Goal: Task Accomplishment & Management: Use online tool/utility

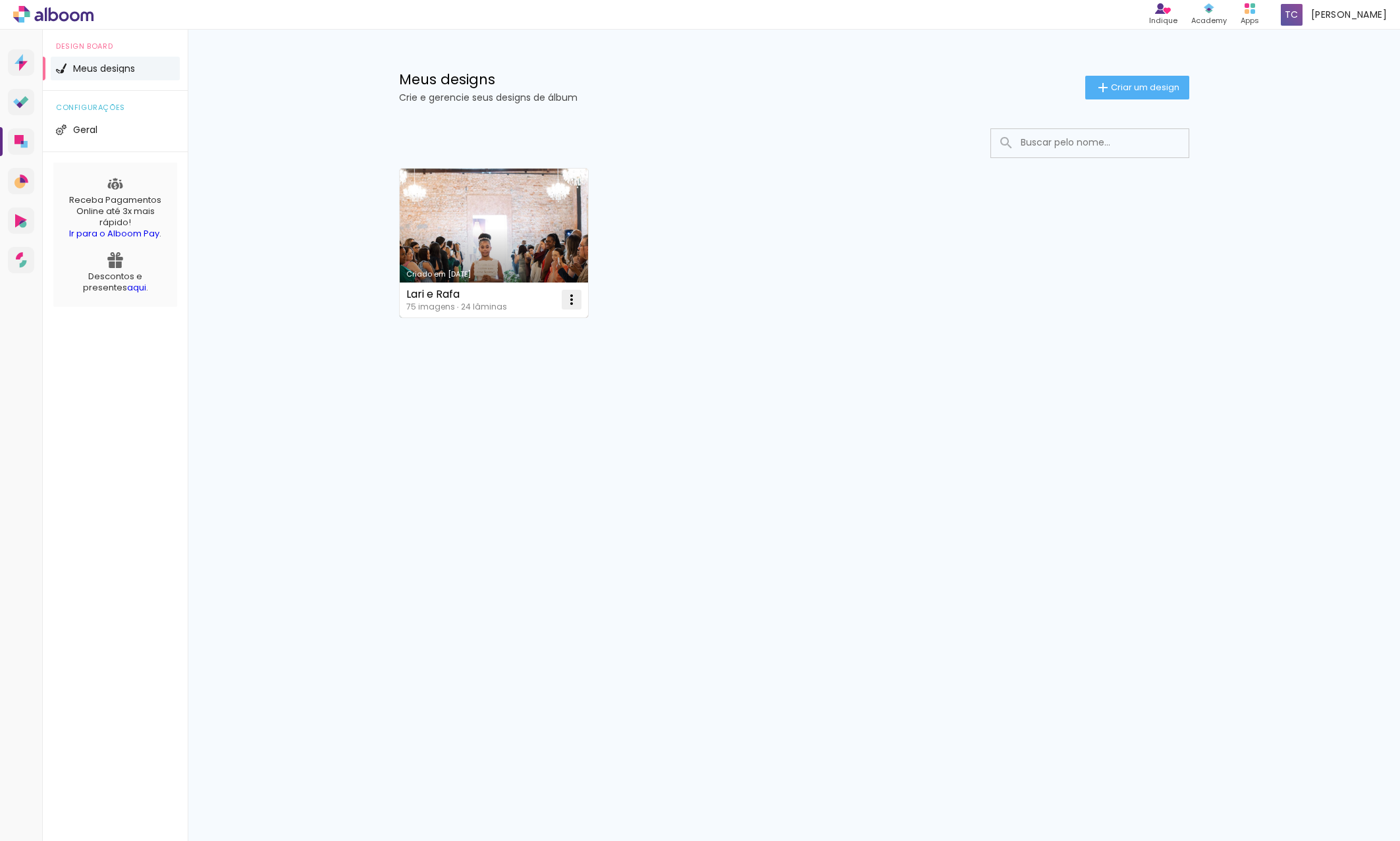
click at [573, 304] on iron-icon at bounding box center [571, 299] width 16 height 16
click at [504, 386] on span "Excluir" at bounding box center [497, 386] width 28 height 9
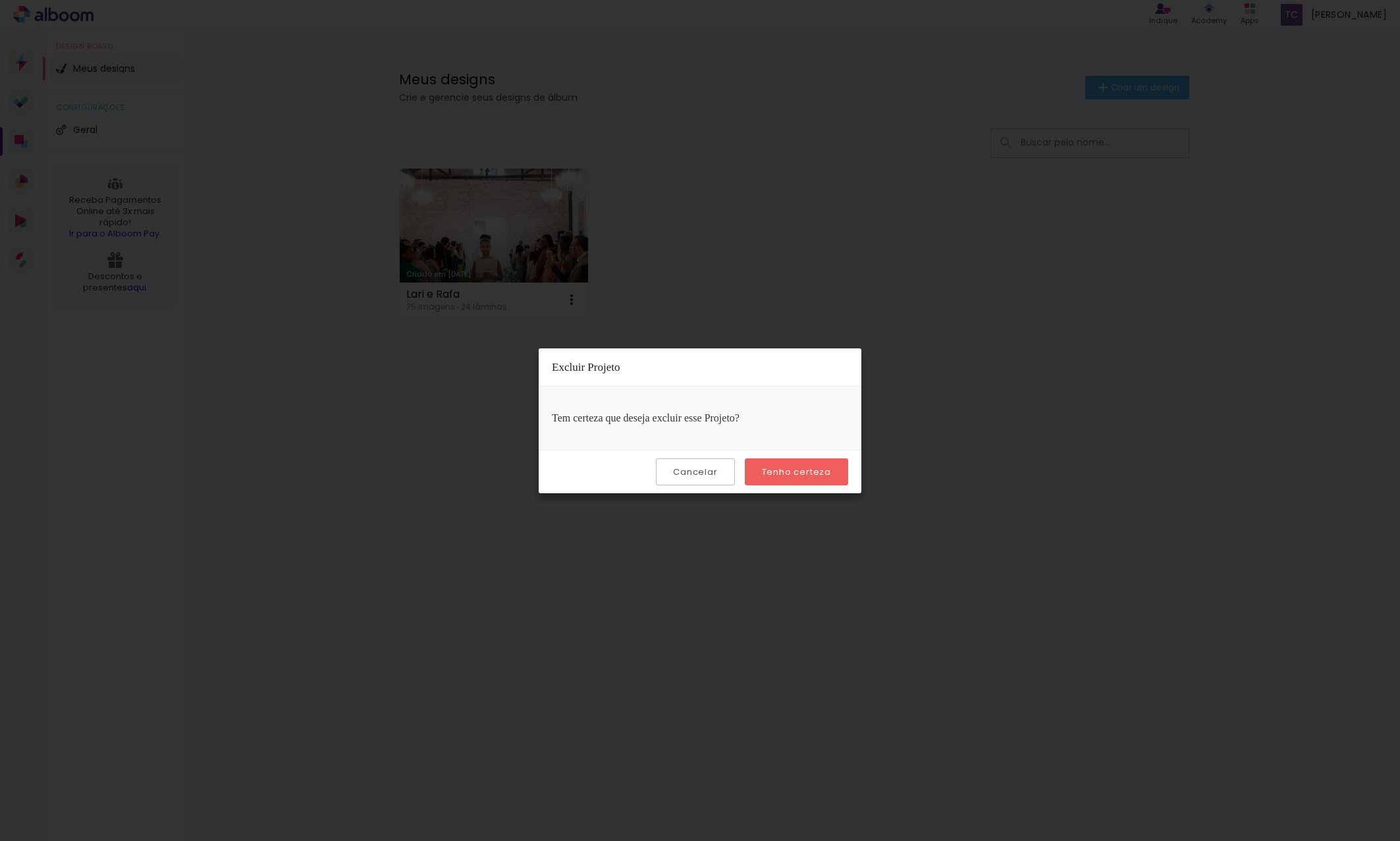
click at [0, 0] on slot "Tenho certeza" at bounding box center [0, 0] width 0 height 0
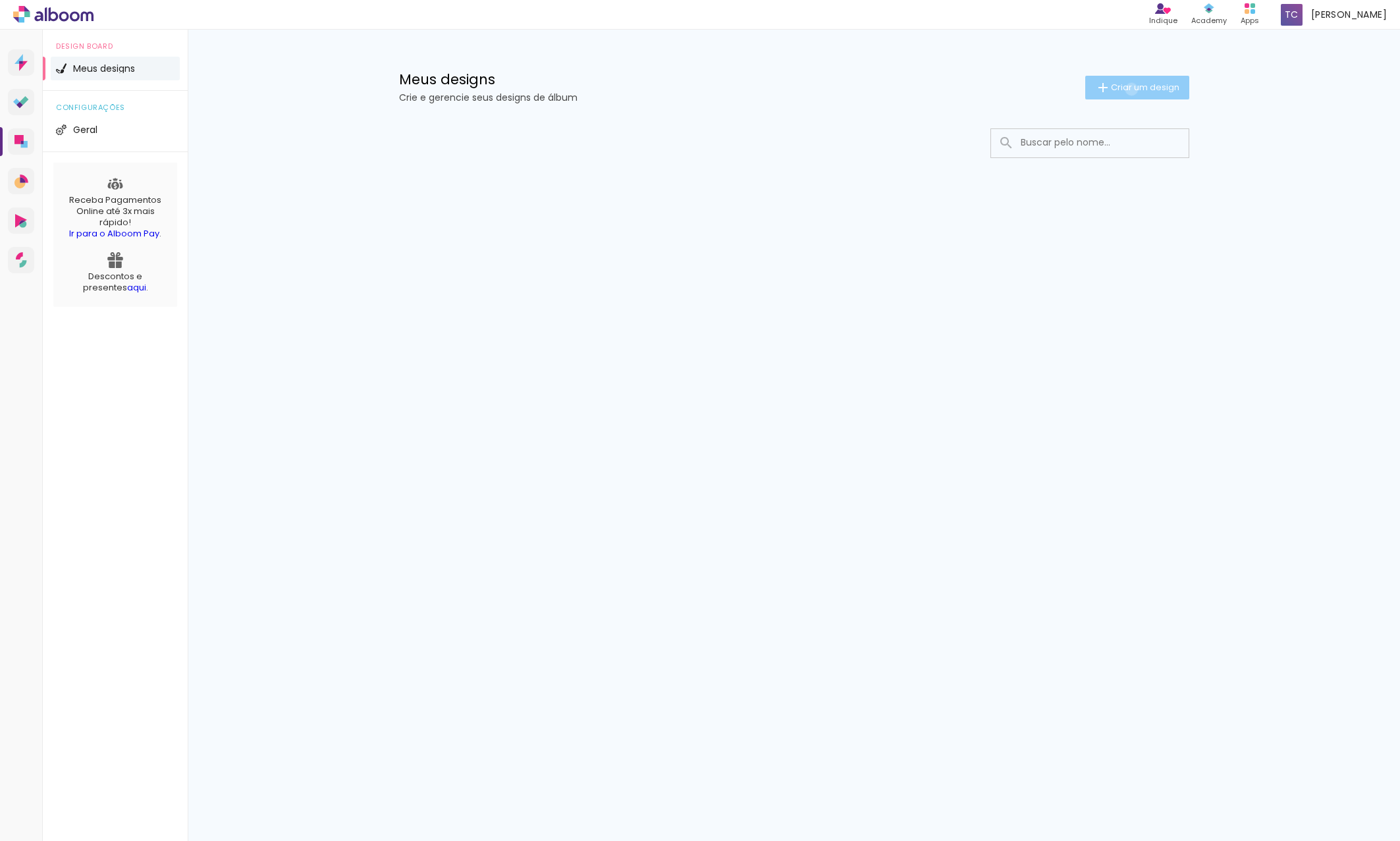
click at [1129, 89] on span "Criar um design" at bounding box center [1145, 87] width 69 height 8
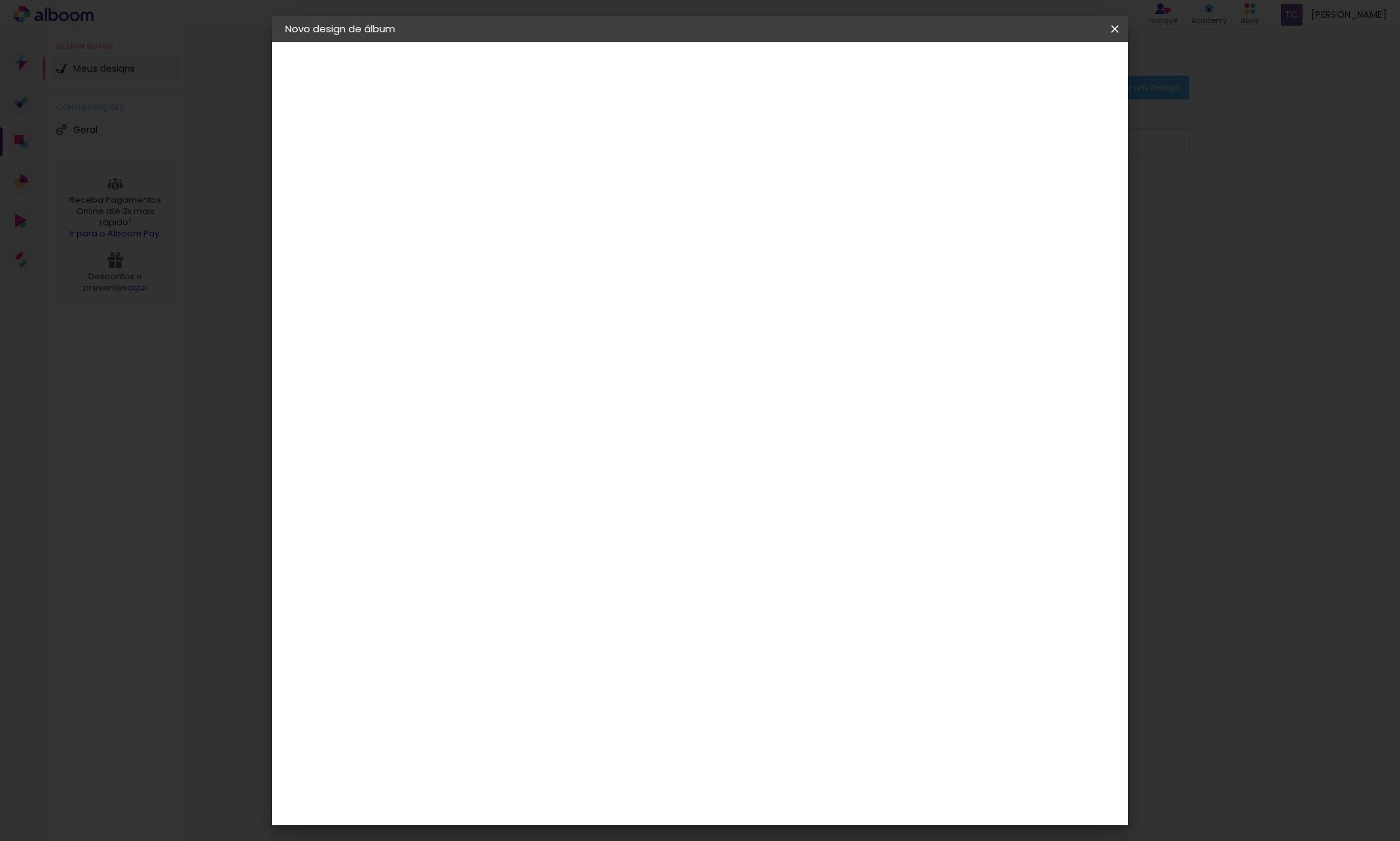
click at [500, 181] on input at bounding box center [500, 176] width 0 height 20
type input "[PERSON_NAME] & [PERSON_NAME]"
type paper-input "[PERSON_NAME] & [PERSON_NAME]"
click at [0, 0] on slot "Avançar" at bounding box center [0, 0] width 0 height 0
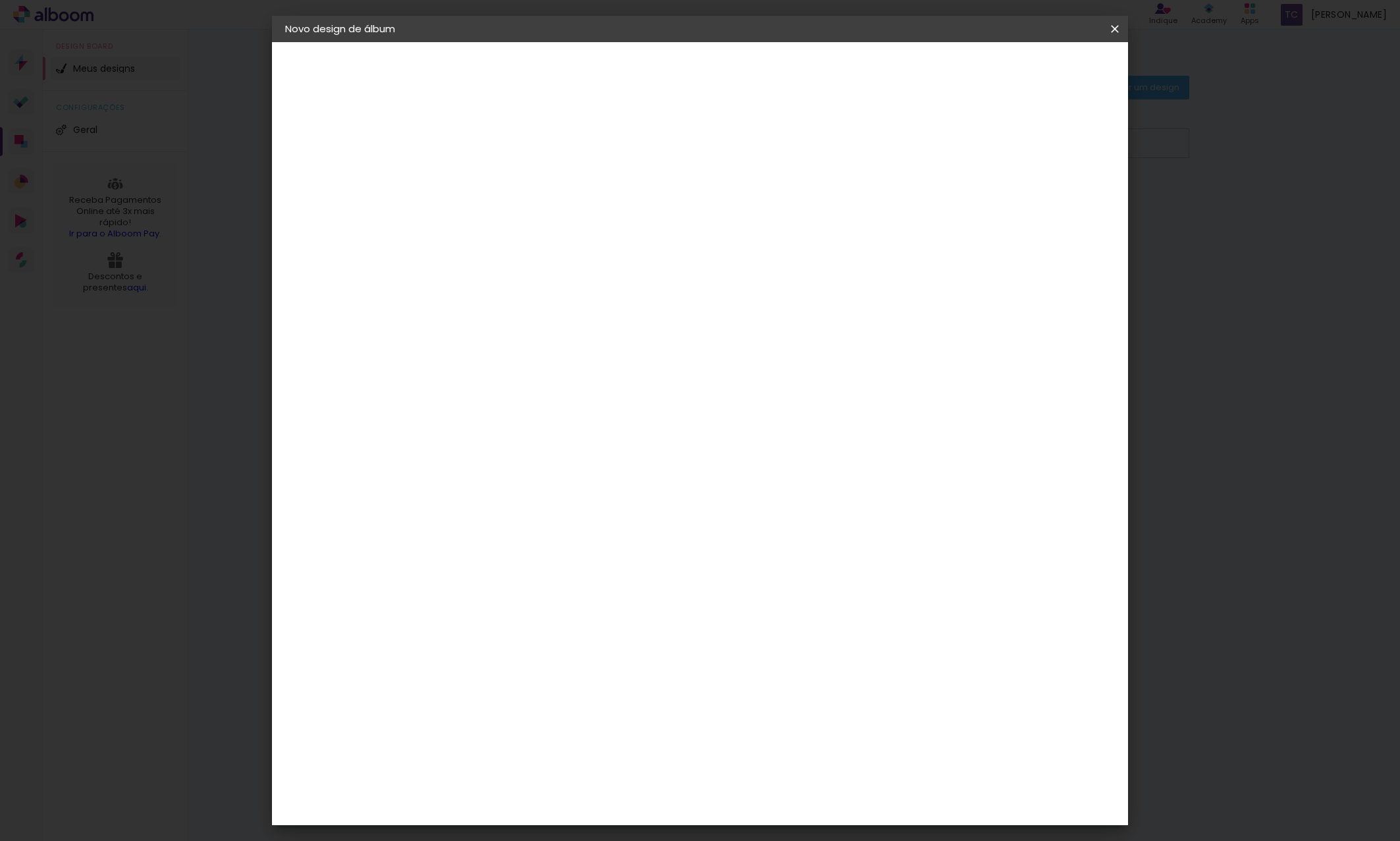
click at [580, 756] on div "[PERSON_NAME]" at bounding box center [536, 761] width 88 height 11
click at [0, 0] on slot "Avançar" at bounding box center [0, 0] width 0 height 0
click at [552, 224] on input "text" at bounding box center [526, 229] width 51 height 20
click at [813, 223] on paper-item "Encadernados" at bounding box center [785, 218] width 264 height 26
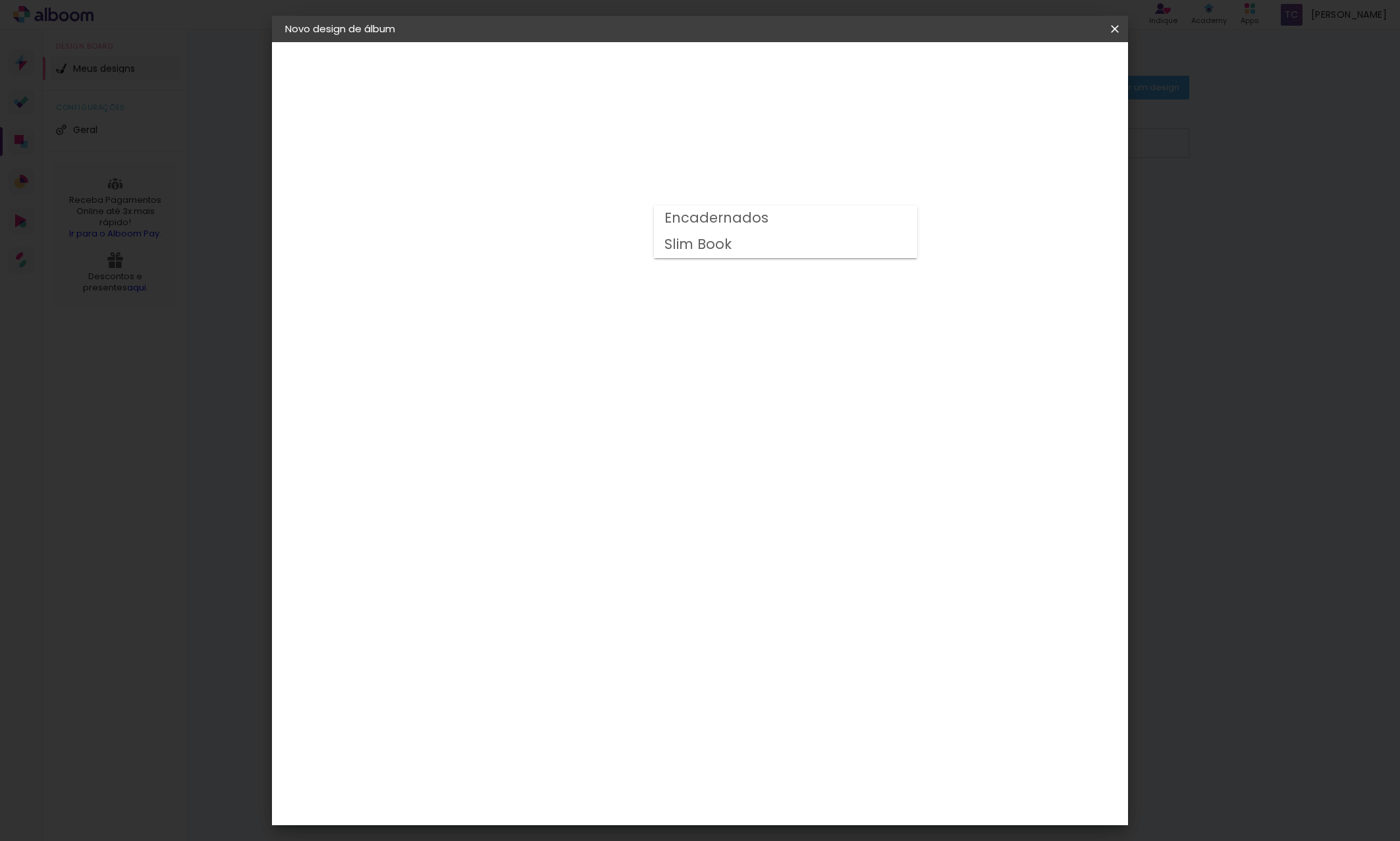
type input "Encadernados"
click at [590, 685] on span "30 x 60" at bounding box center [559, 698] width 61 height 27
click at [0, 0] on slot "Avançar" at bounding box center [0, 0] width 0 height 0
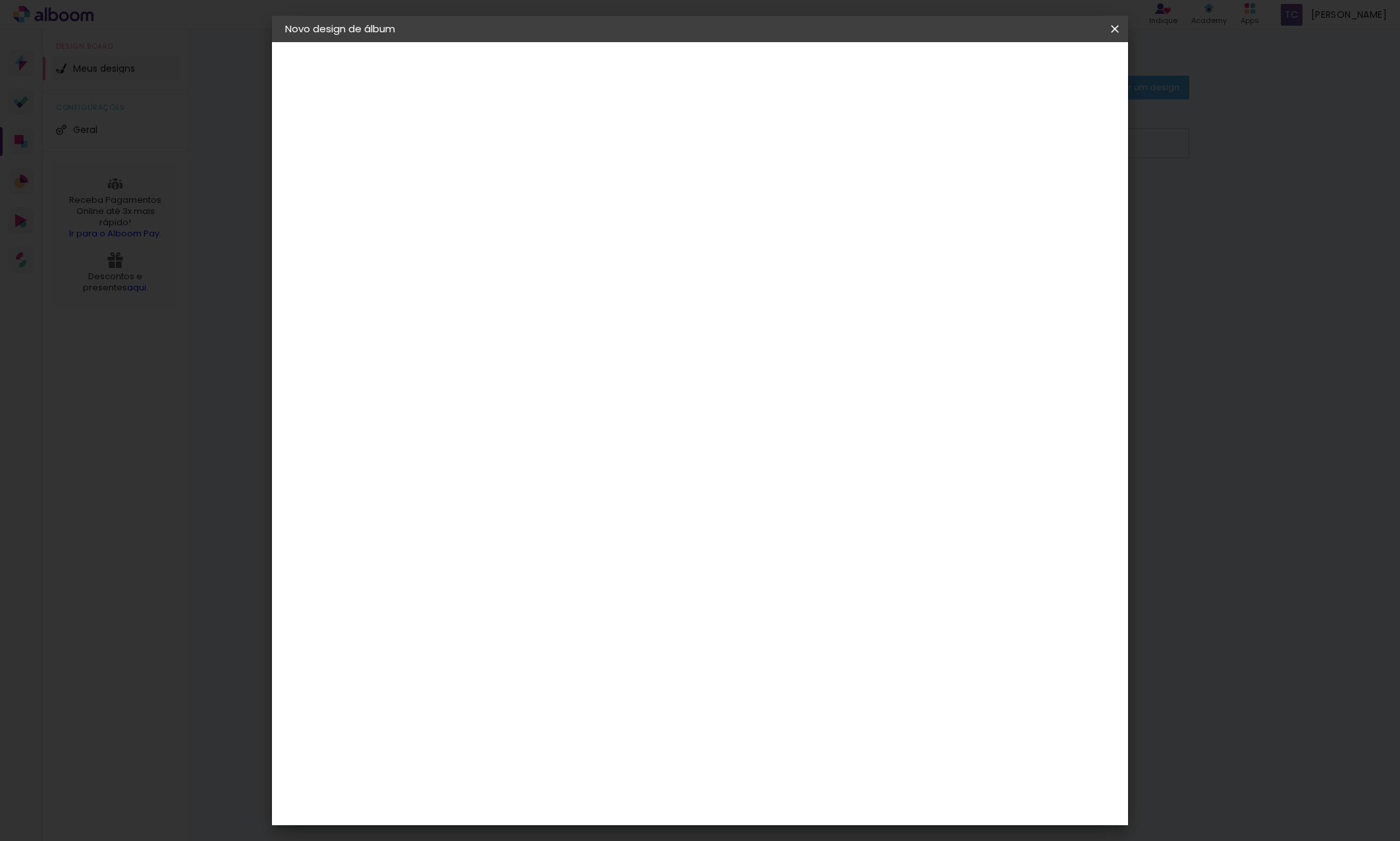
click at [1042, 72] on span "Iniciar design" at bounding box center [1012, 70] width 60 height 9
